Goal: Transaction & Acquisition: Book appointment/travel/reservation

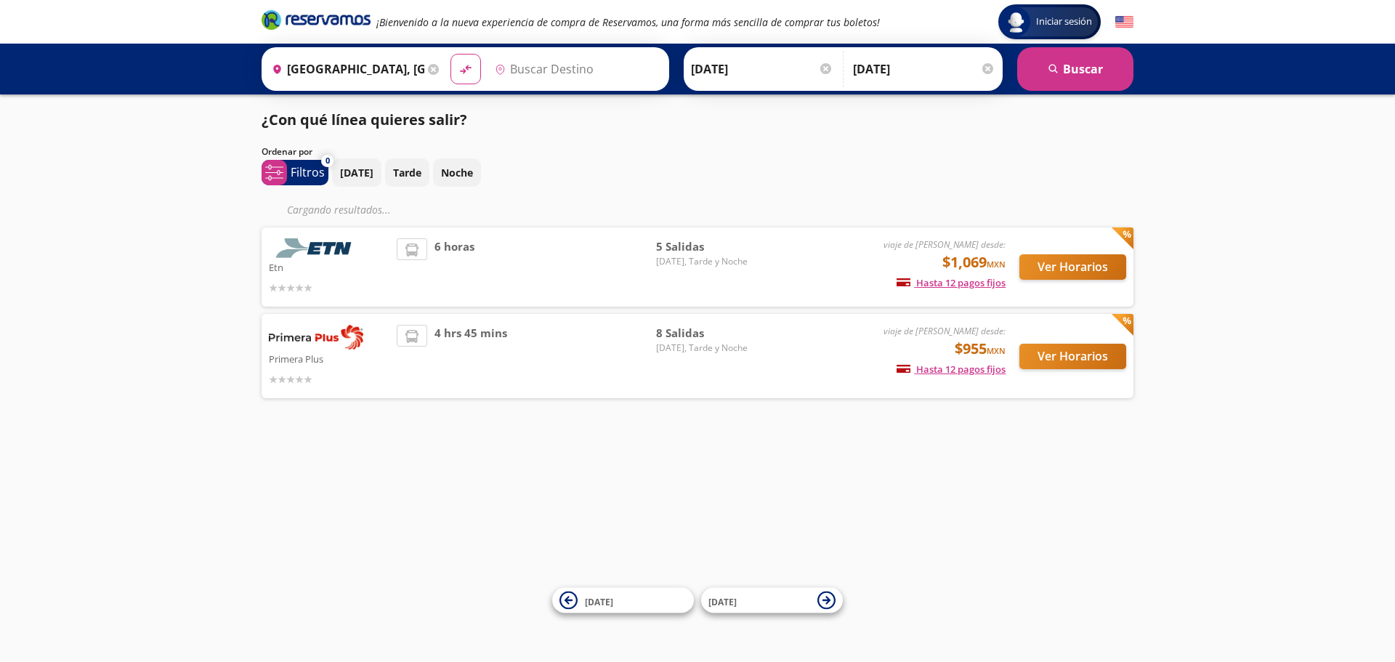
type input "[GEOGRAPHIC_DATA], [GEOGRAPHIC_DATA]"
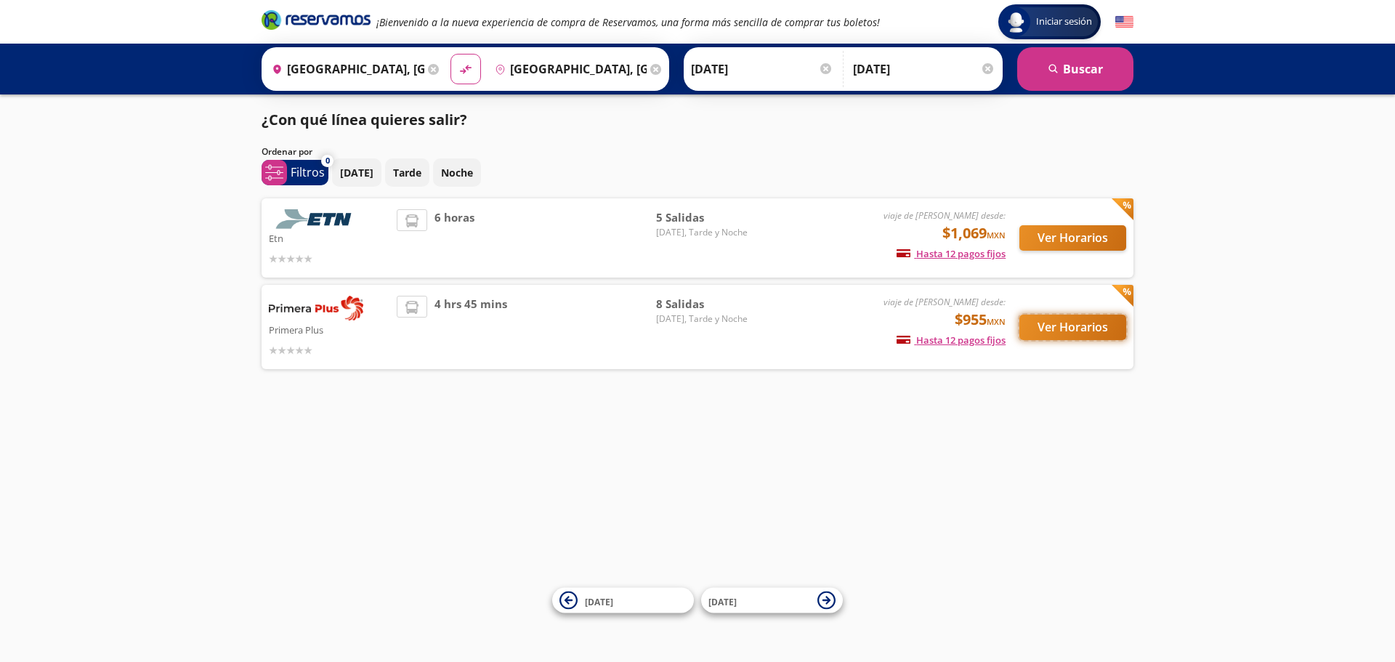
click at [1062, 330] on button "Ver Horarios" at bounding box center [1073, 327] width 107 height 25
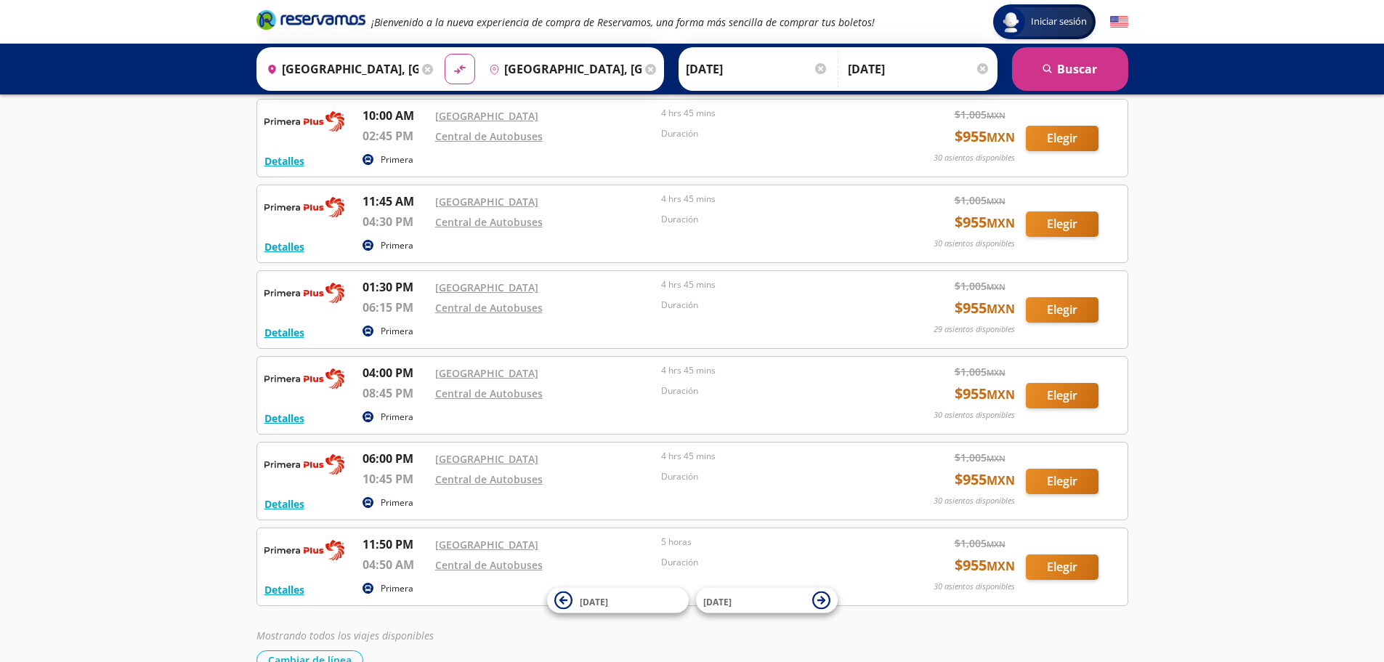
scroll to position [240, 0]
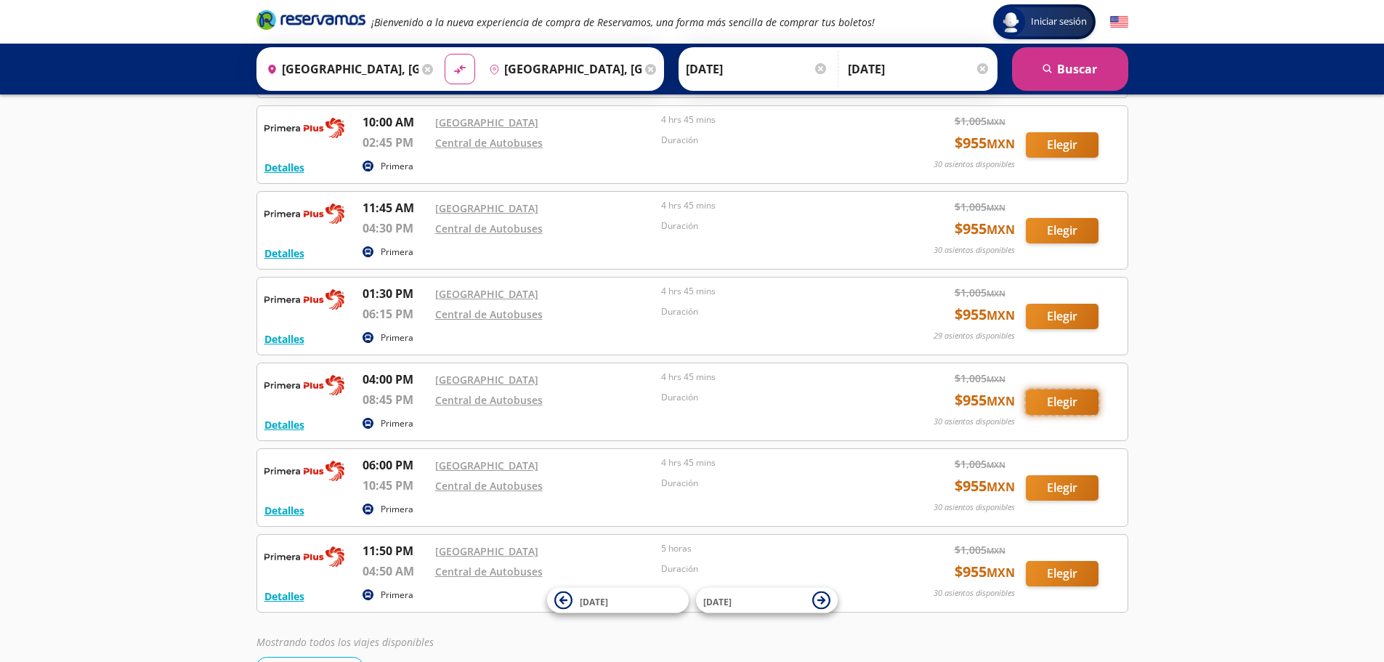
drag, startPoint x: 1059, startPoint y: 398, endPoint x: 1190, endPoint y: 390, distance: 131.8
click at [1057, 398] on button "Elegir" at bounding box center [1062, 402] width 73 height 25
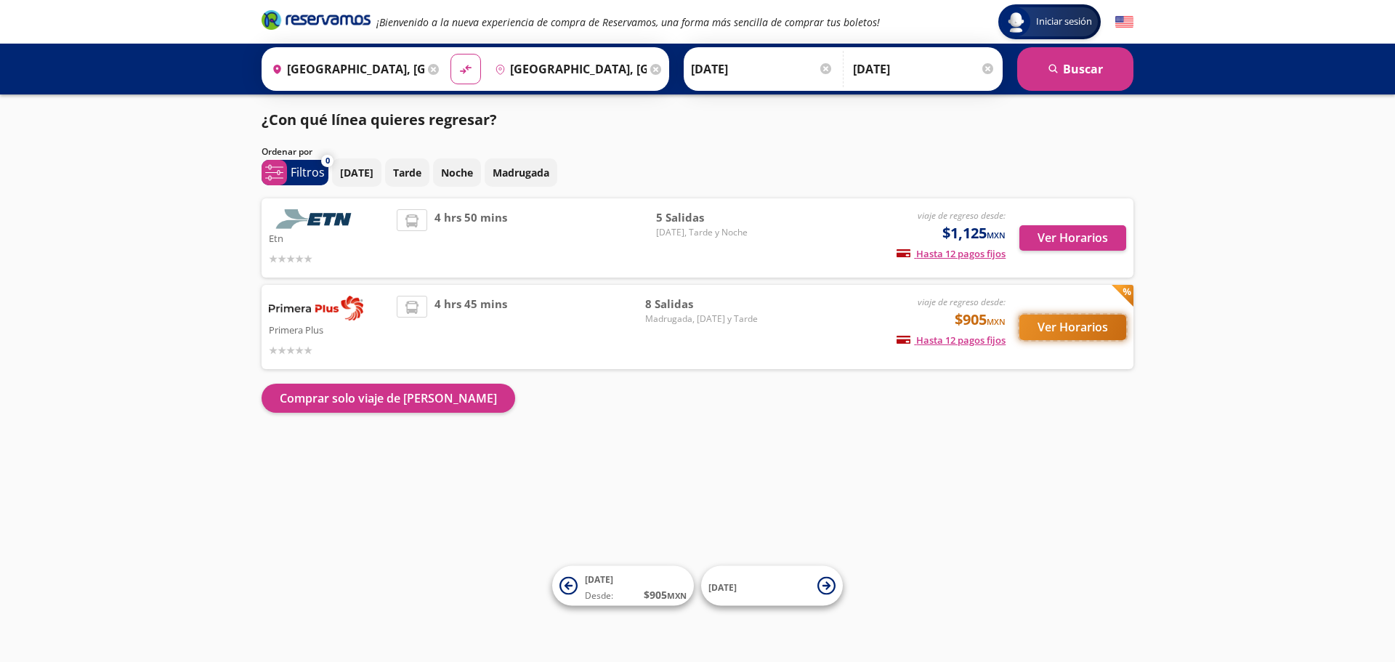
click at [1074, 327] on button "Ver Horarios" at bounding box center [1073, 327] width 107 height 25
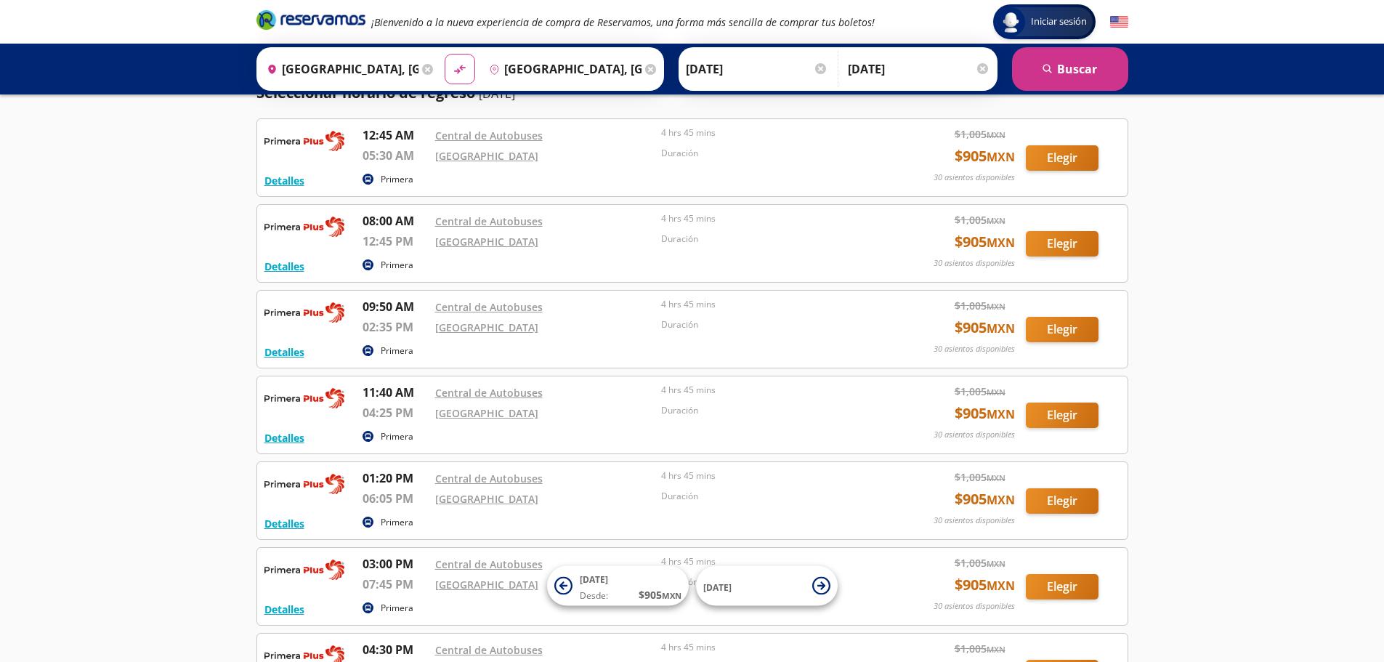
scroll to position [145, 0]
click at [1060, 321] on button "Elegir" at bounding box center [1062, 328] width 73 height 25
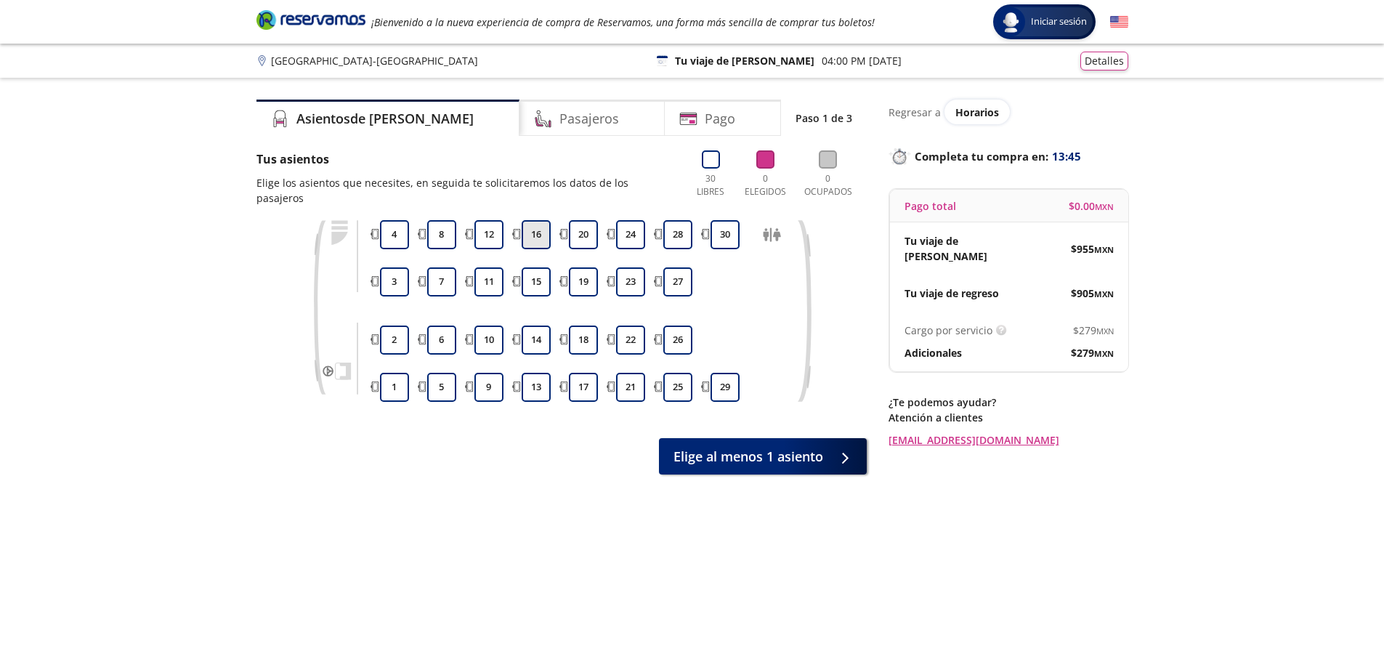
click at [539, 220] on button "16" at bounding box center [536, 234] width 29 height 29
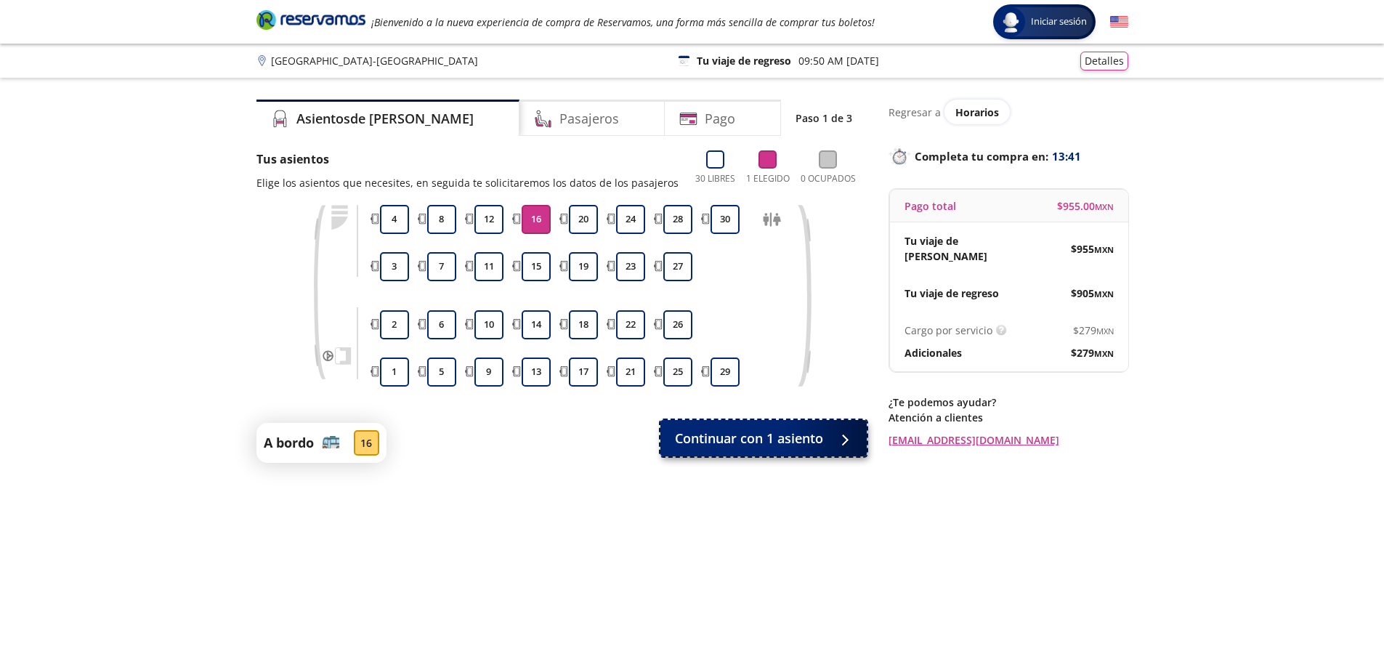
click at [789, 443] on span "Continuar con 1 asiento" at bounding box center [749, 439] width 148 height 20
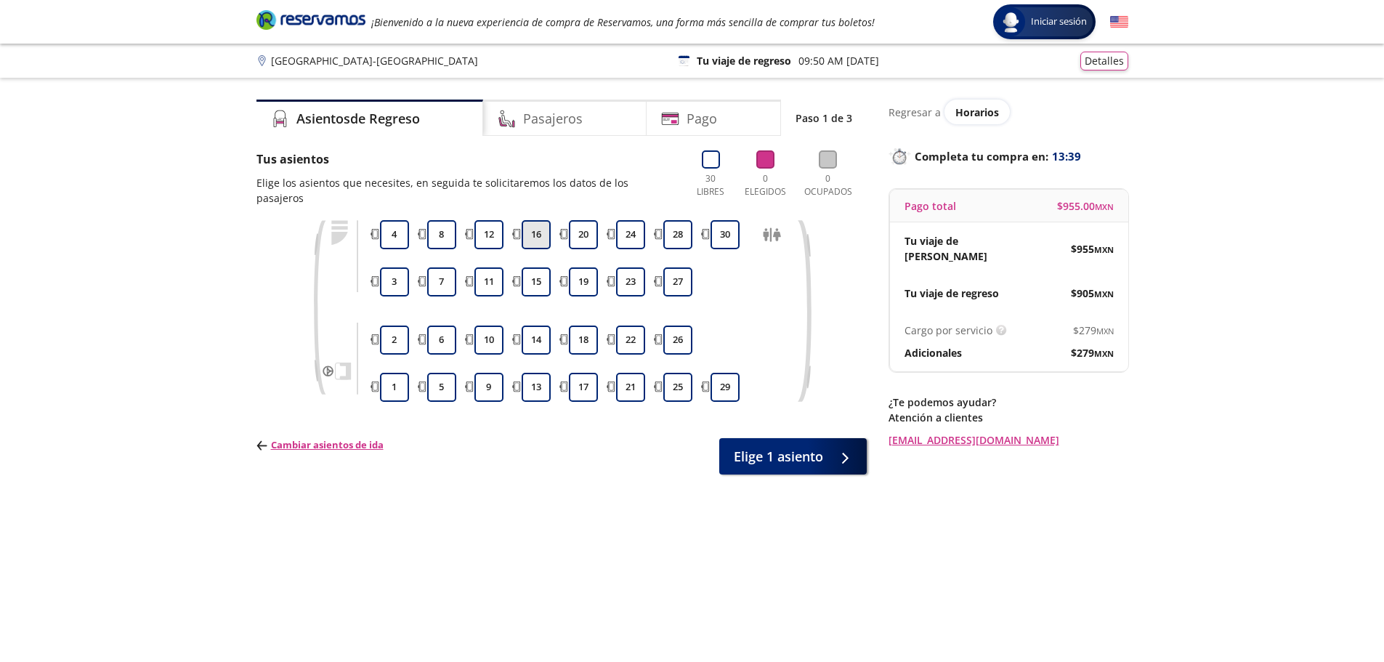
click at [525, 220] on button "16" at bounding box center [536, 234] width 29 height 29
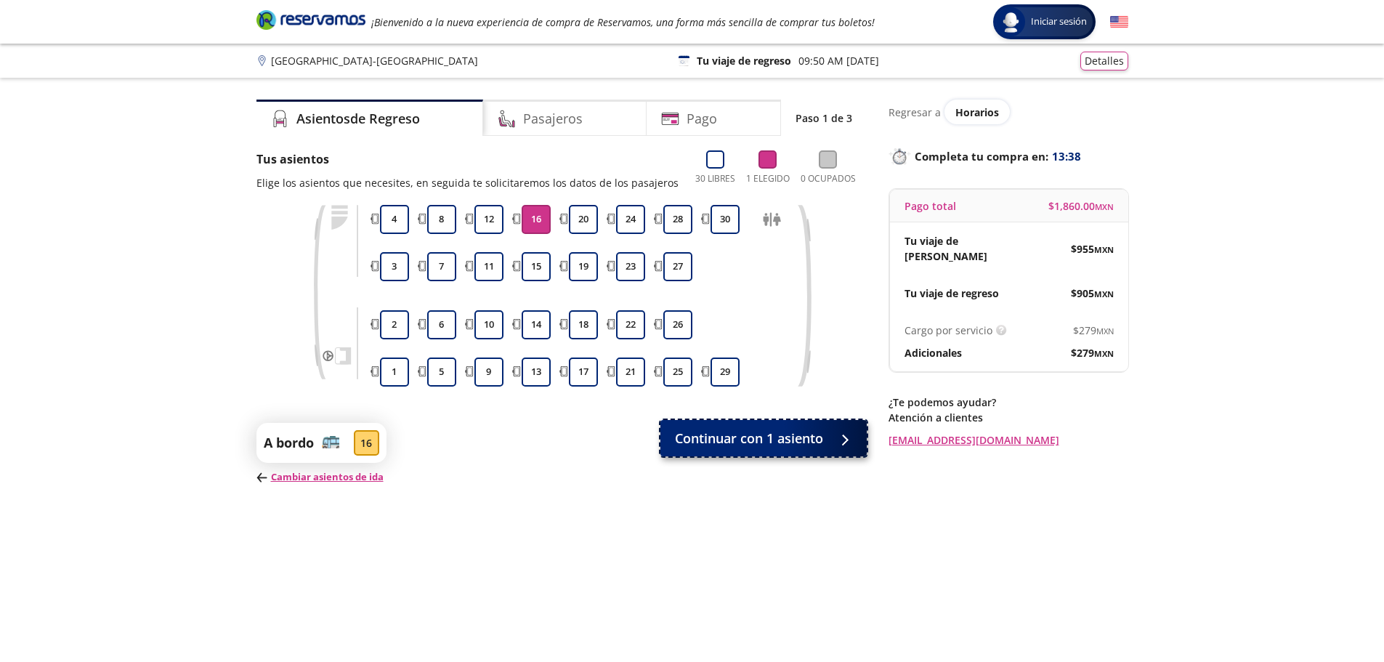
click at [786, 440] on span "Continuar con 1 asiento" at bounding box center [749, 439] width 148 height 20
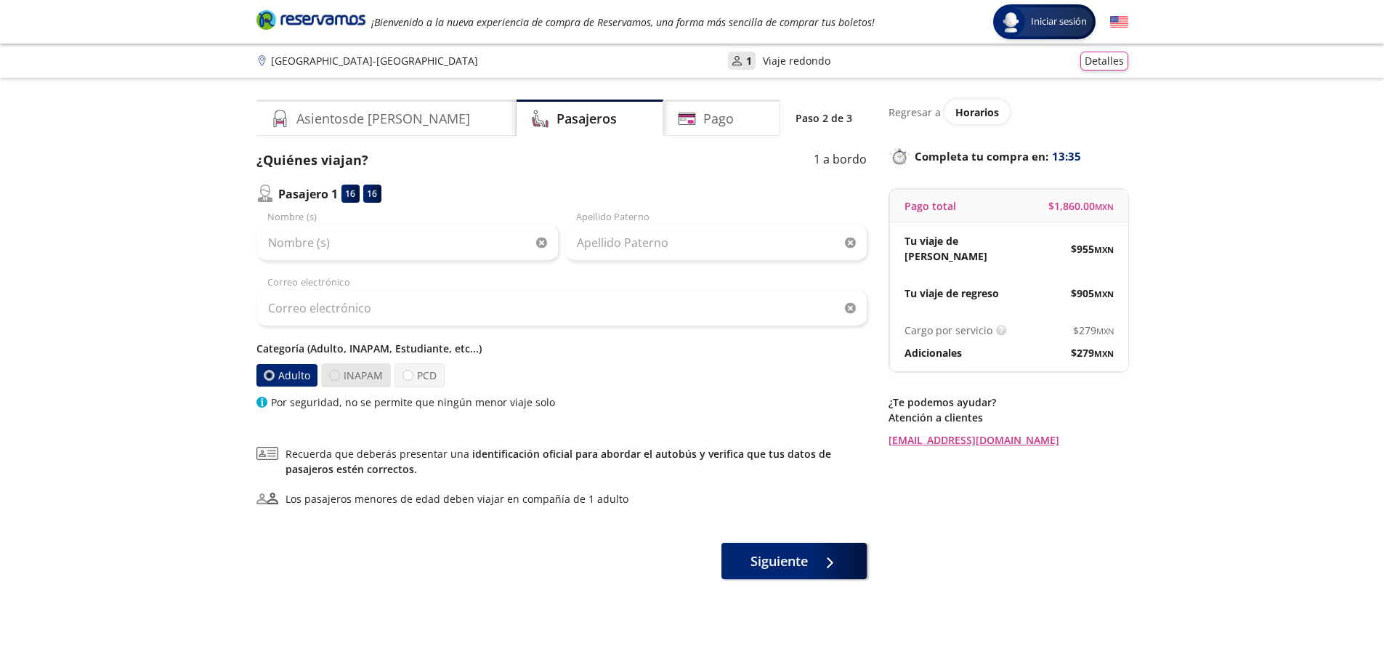
click at [334, 371] on div at bounding box center [334, 375] width 11 height 11
click at [334, 371] on input "INAPAM" at bounding box center [334, 375] width 9 height 9
radio input "true"
radio input "false"
click at [791, 566] on span "Siguiente" at bounding box center [779, 559] width 57 height 20
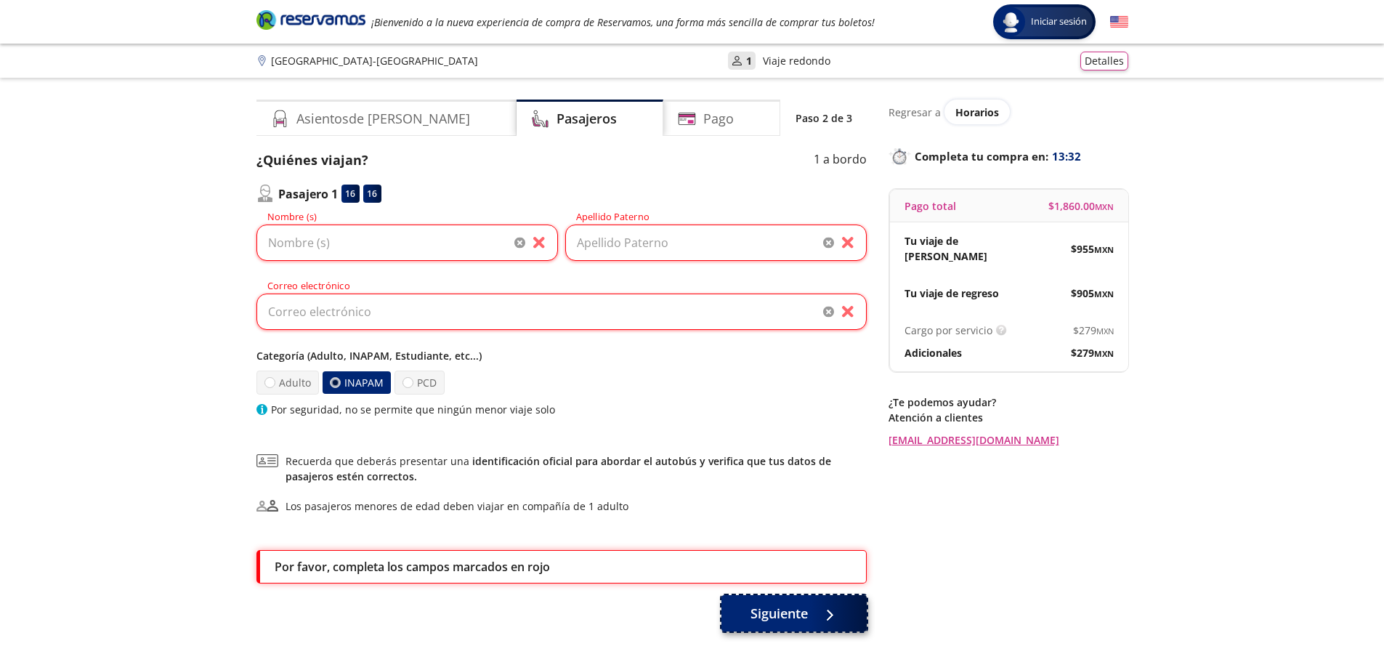
scroll to position [94, 0]
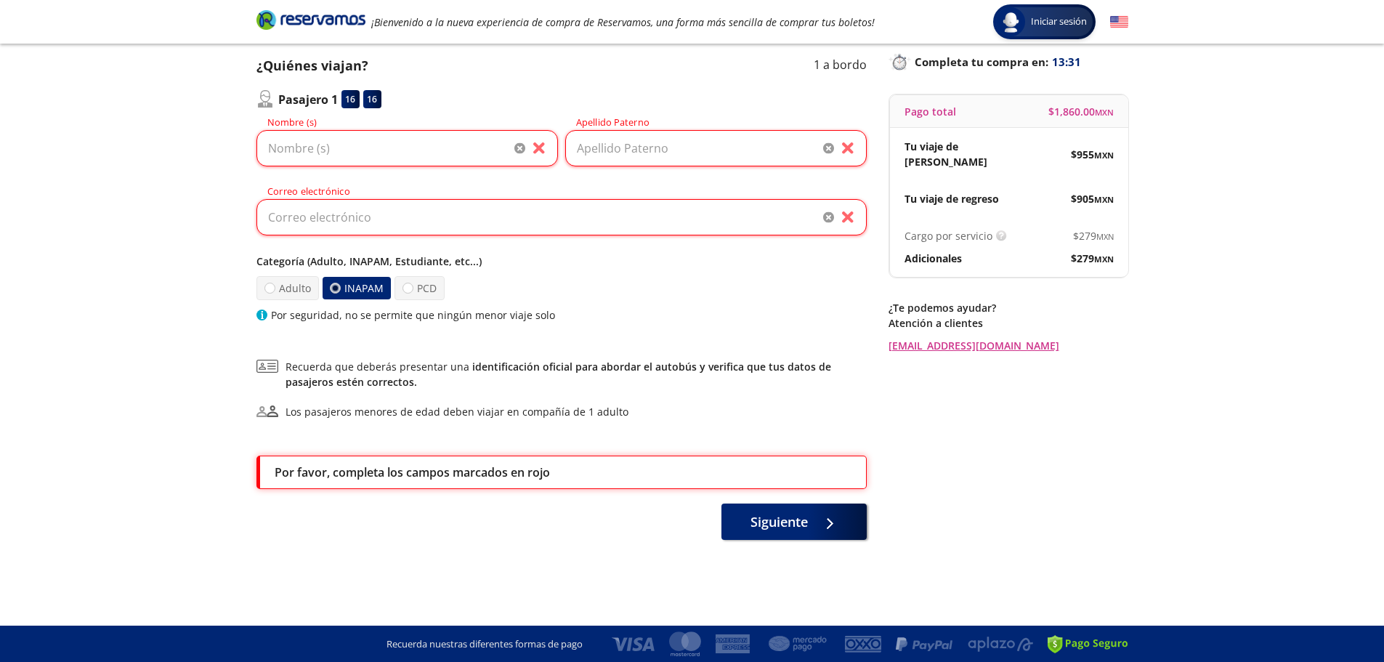
click at [507, 471] on p "Por favor, completa los campos marcados en rojo" at bounding box center [412, 472] width 275 height 17
click at [301, 151] on input "Nombre (s)" at bounding box center [408, 148] width 302 height 36
type input "[PERSON_NAME]"
click at [642, 151] on input "Apellido Paterno" at bounding box center [716, 148] width 302 height 36
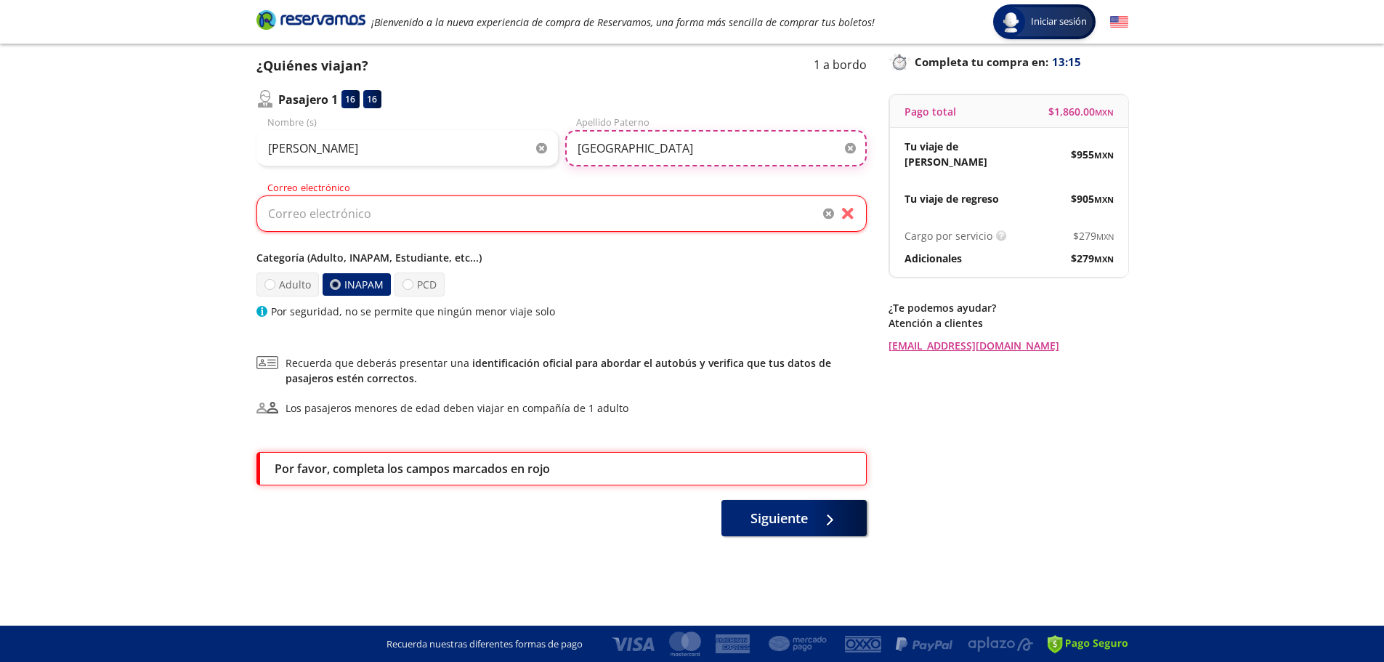
type input "[GEOGRAPHIC_DATA]"
click at [602, 220] on input "Correo electrónico" at bounding box center [562, 214] width 610 height 36
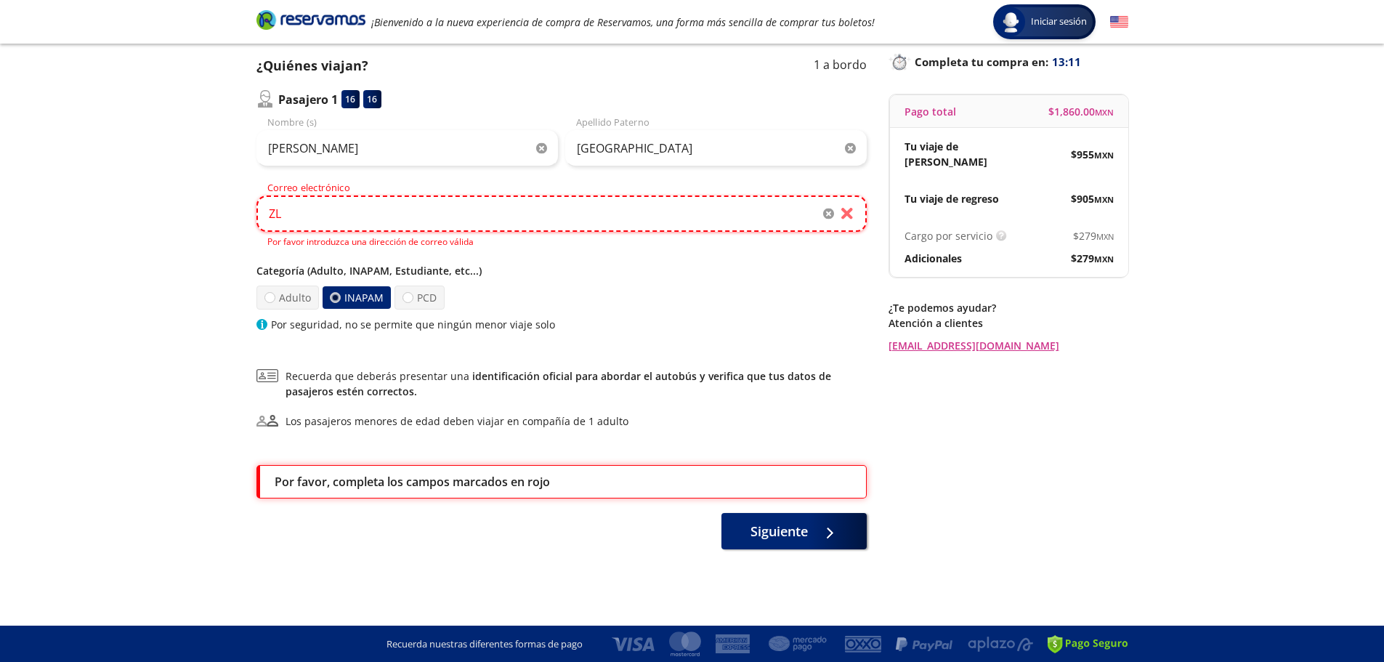
type input "Z"
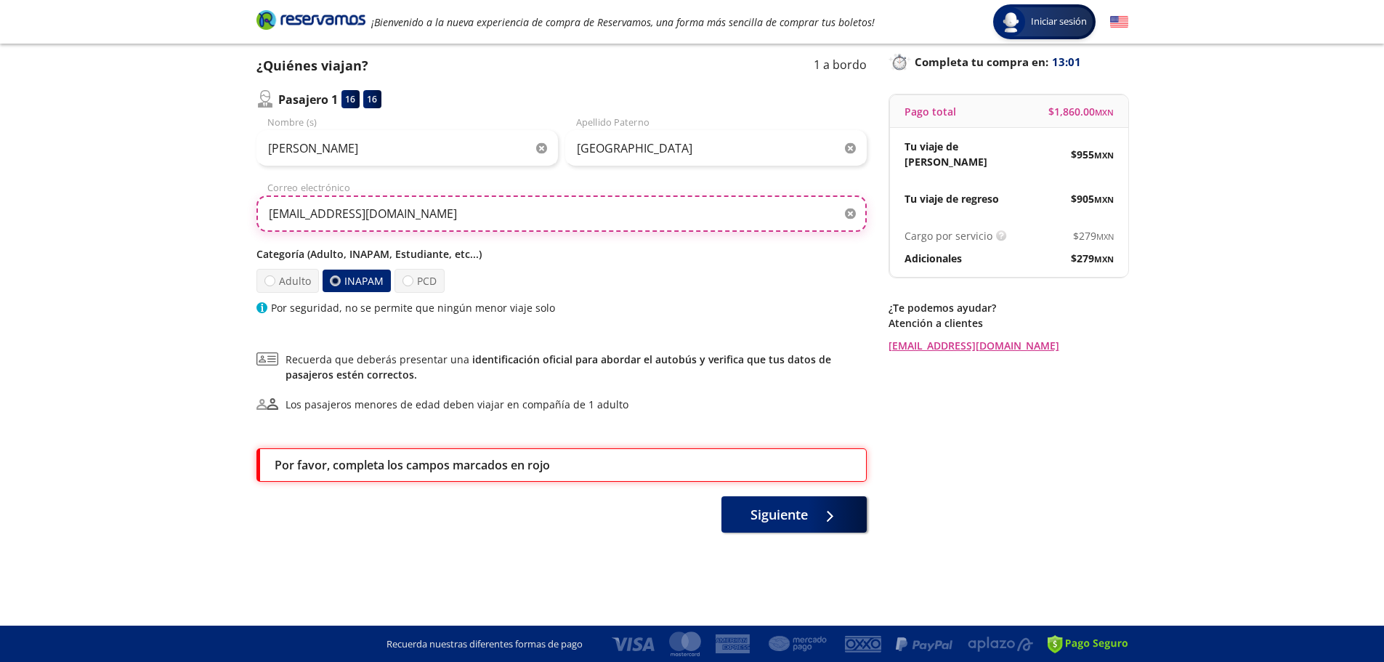
type input "[EMAIL_ADDRESS][DOMAIN_NAME]"
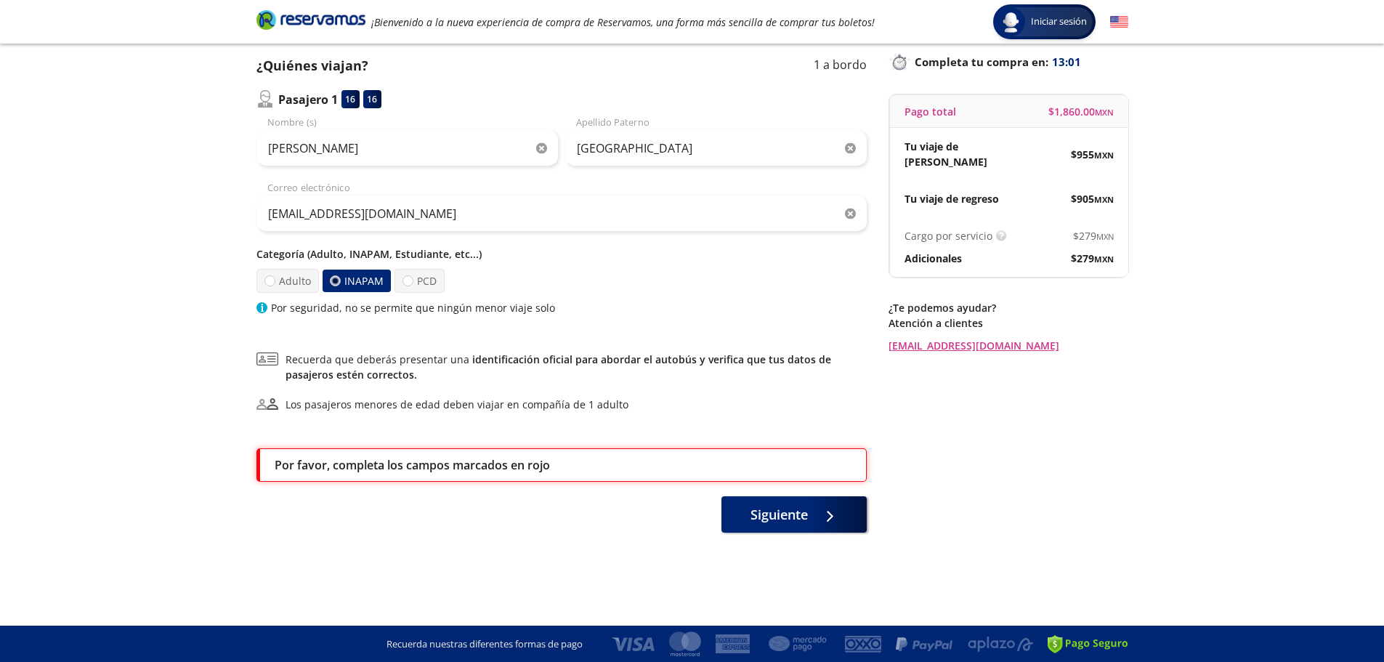
click at [571, 521] on div "Siguiente" at bounding box center [562, 514] width 610 height 36
click at [406, 463] on p "Por favor, completa los campos marcados en rojo" at bounding box center [412, 464] width 275 height 17
click at [773, 509] on span "Siguiente" at bounding box center [779, 512] width 57 height 20
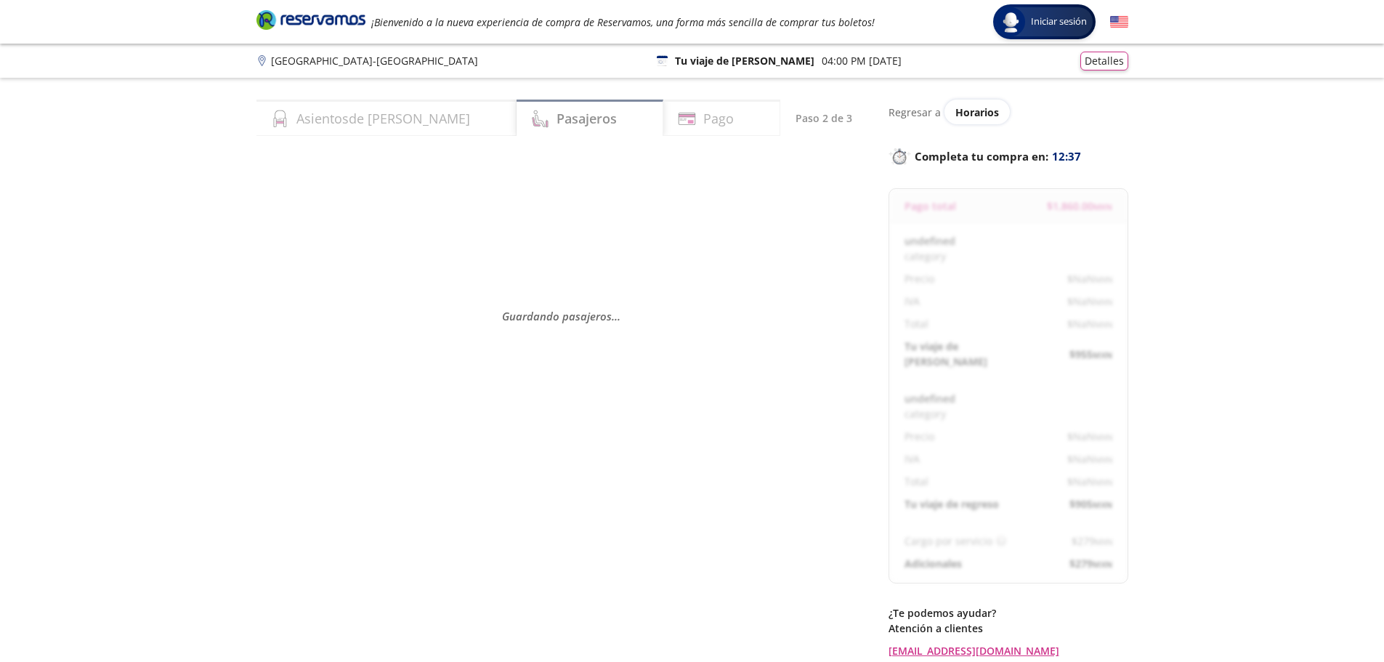
select select "MX"
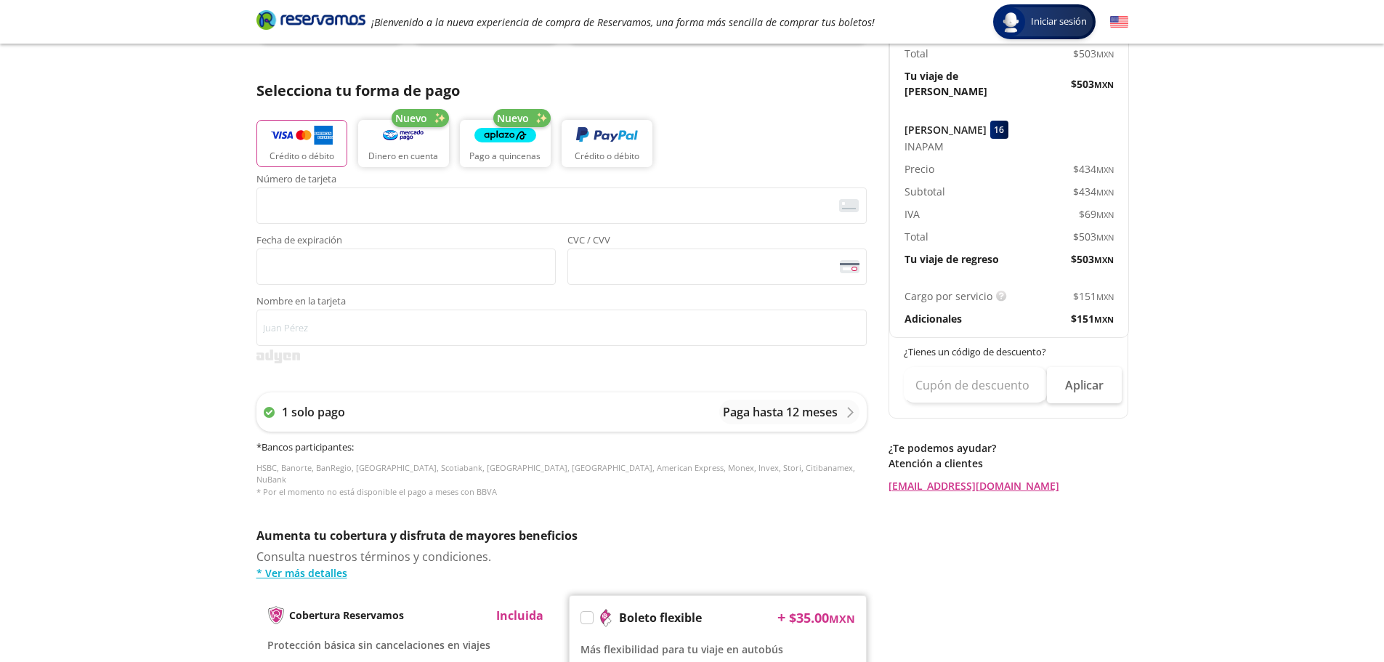
scroll to position [305, 0]
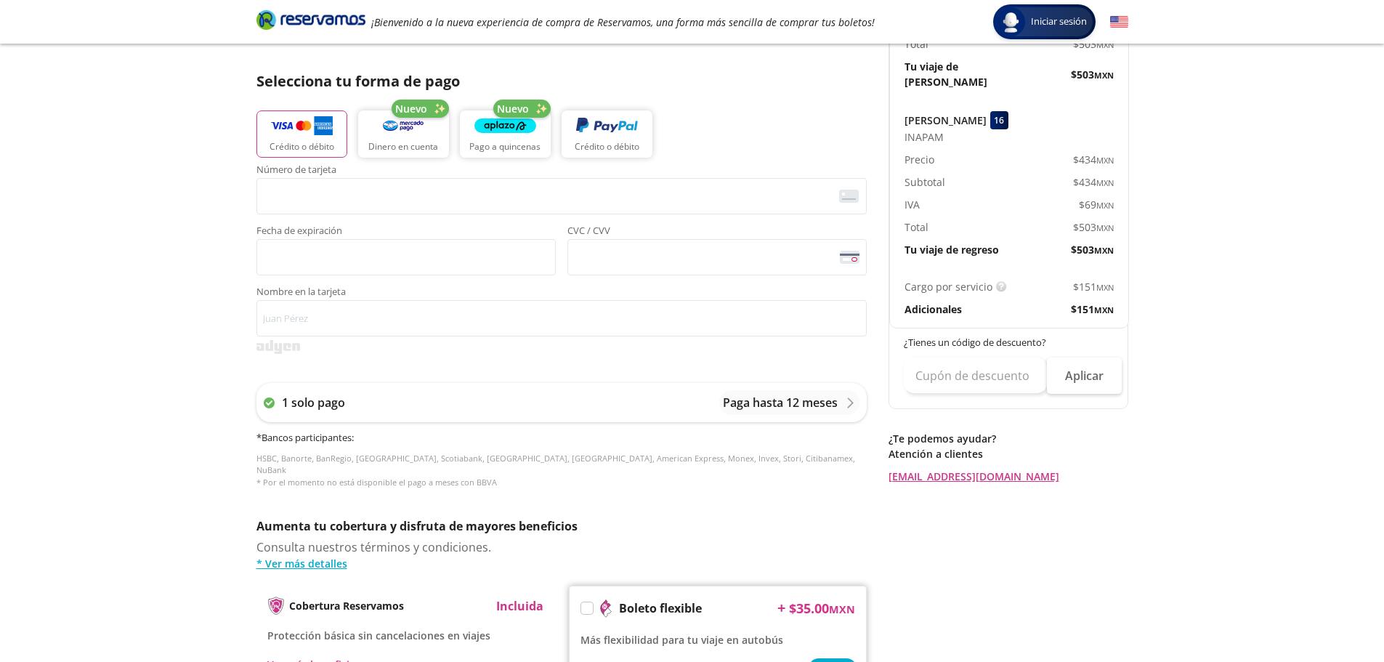
click at [997, 279] on div "Cargo por servicio Esto nos permite seguir trabajando para ofrecerte la mayor c…" at bounding box center [1009, 298] width 238 height 60
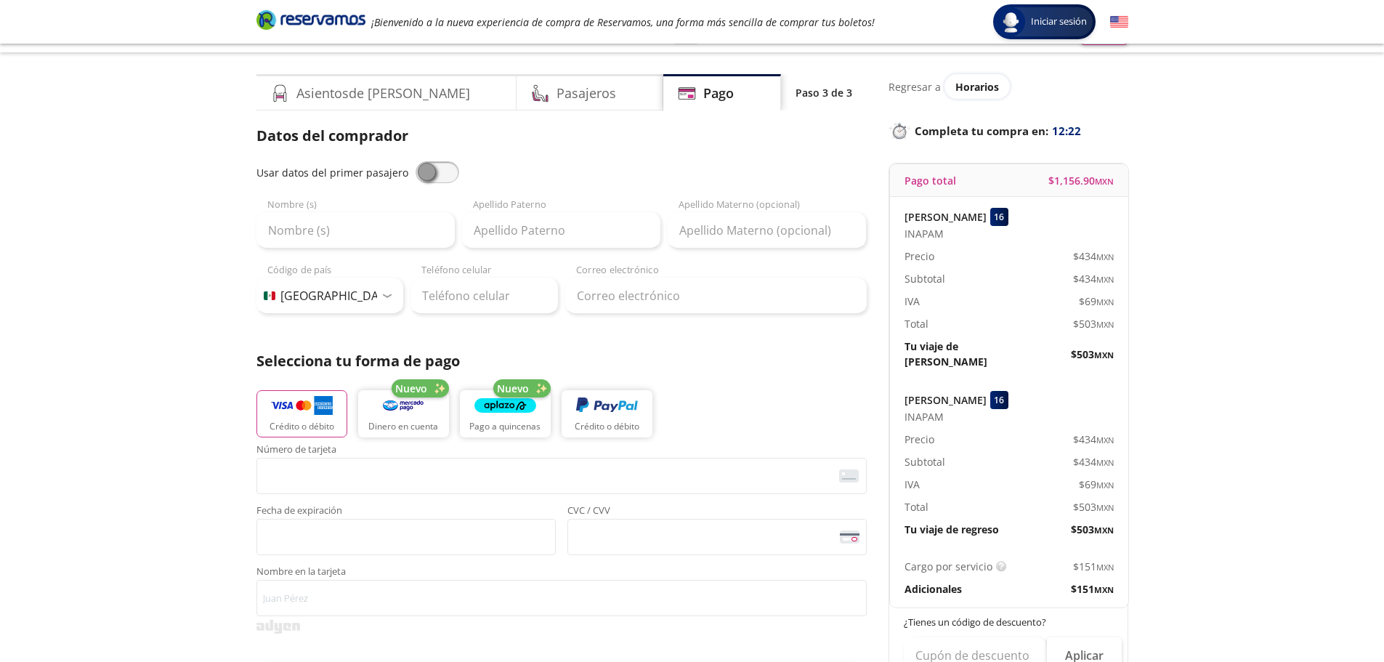
scroll to position [0, 0]
